Goal: Task Accomplishment & Management: Use online tool/utility

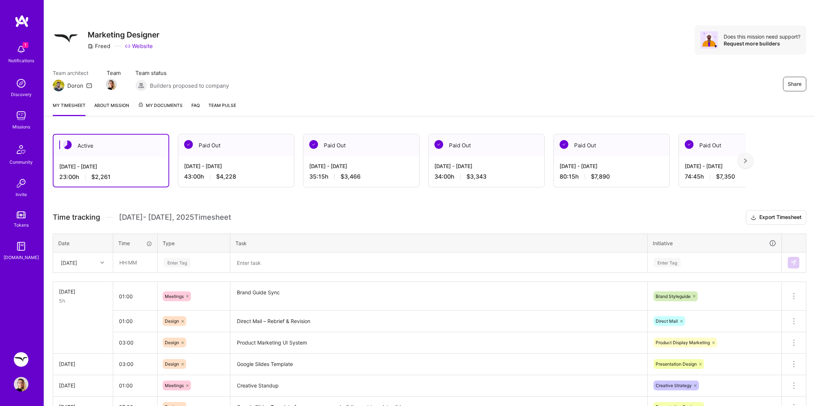
click at [100, 261] on icon at bounding box center [102, 263] width 4 height 4
click at [84, 372] on div "[DATE]" at bounding box center [82, 375] width 59 height 13
click at [138, 267] on input "text" at bounding box center [135, 262] width 43 height 19
type input "5"
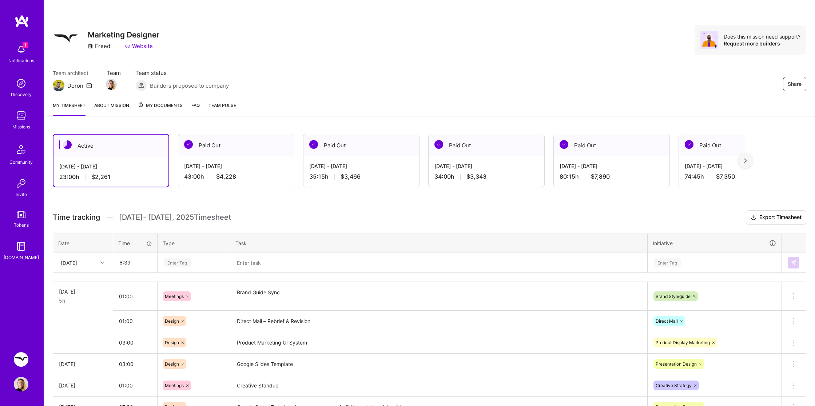
click at [175, 259] on div "Enter Tag" at bounding box center [177, 262] width 27 height 11
type input "06:39"
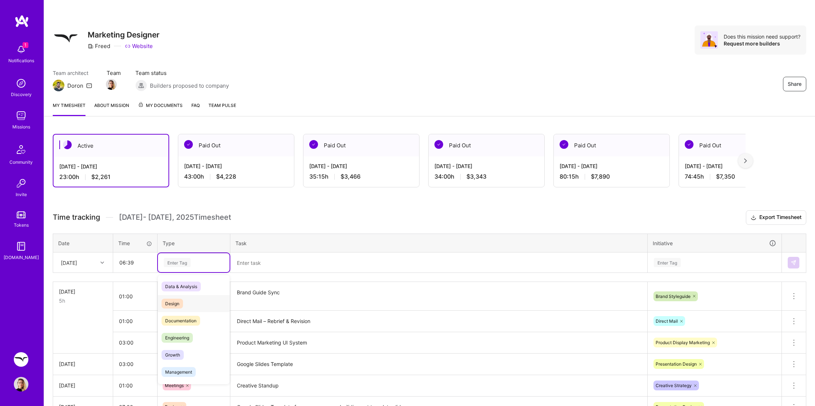
click at [179, 299] on span "Design" at bounding box center [172, 304] width 21 height 10
click at [274, 265] on textarea at bounding box center [439, 262] width 416 height 19
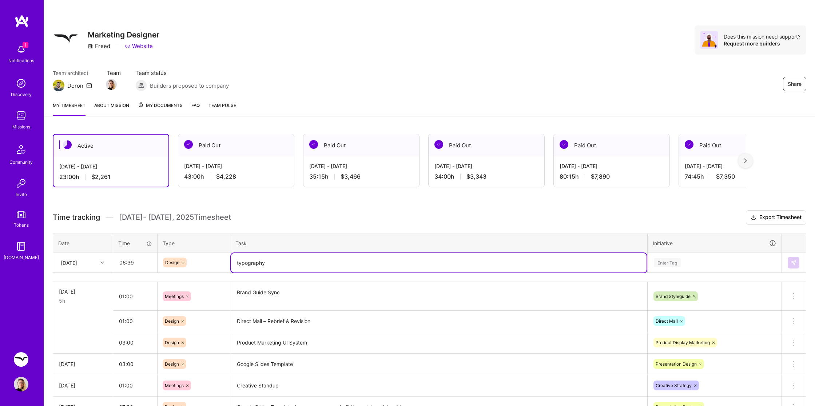
type textarea "typography"
click at [663, 266] on div "Enter Tag" at bounding box center [714, 262] width 133 height 19
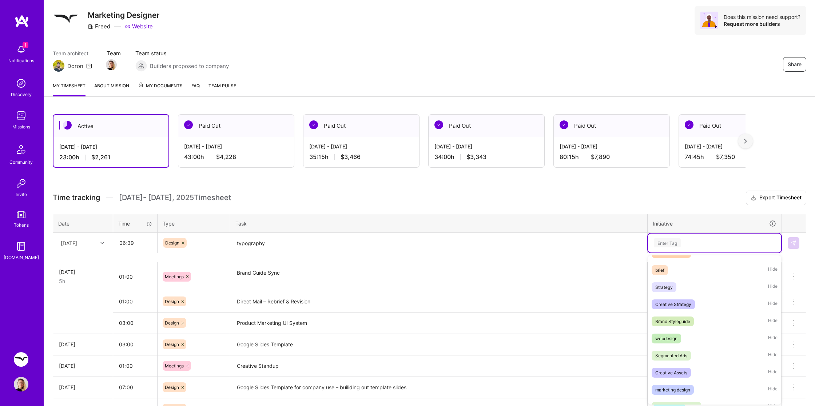
scroll to position [150, 0]
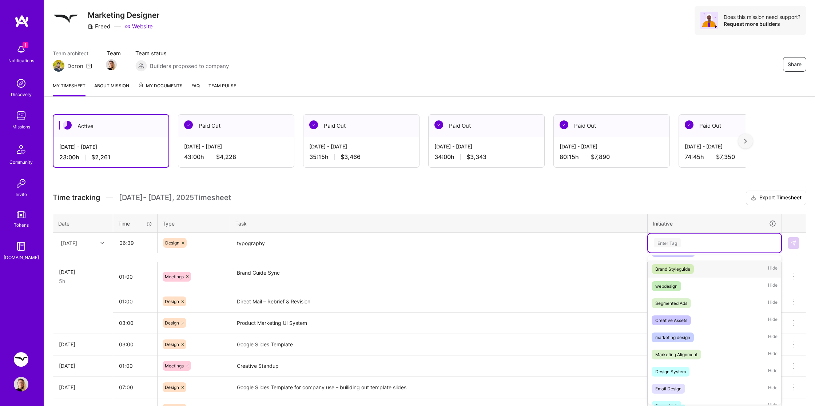
click at [682, 270] on div "Brand Styleguide" at bounding box center [672, 269] width 35 height 8
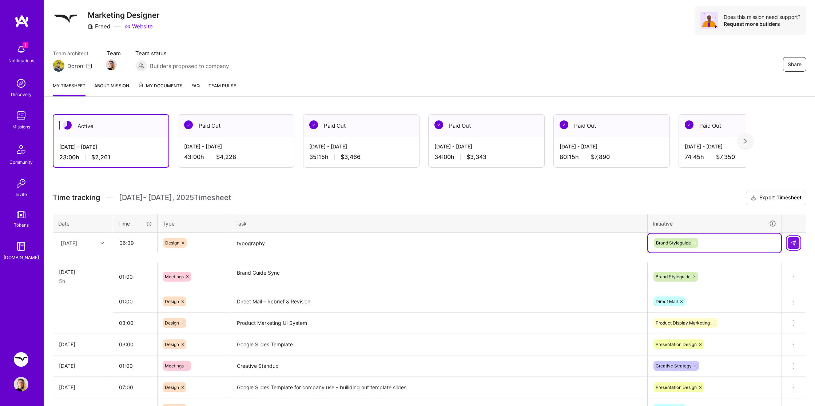
click at [794, 243] on img at bounding box center [794, 243] width 6 height 6
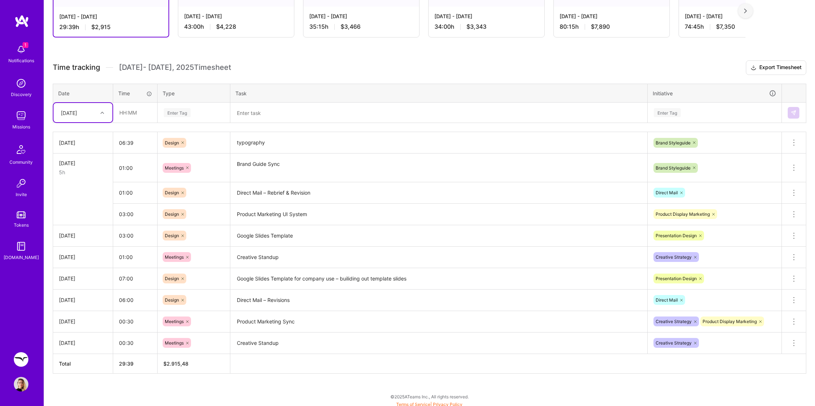
scroll to position [0, 0]
